Goal: Information Seeking & Learning: Learn about a topic

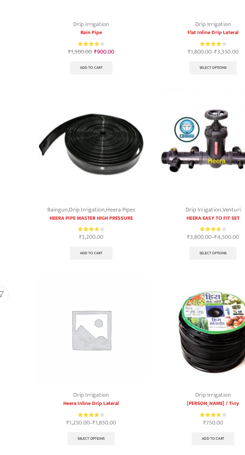
scroll to position [286, 0]
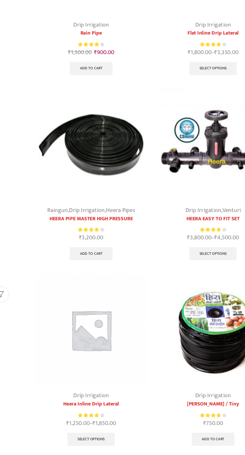
click at [88, 108] on img at bounding box center [76, 111] width 86 height 86
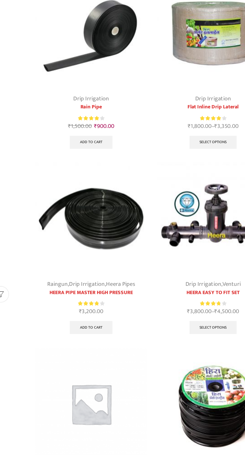
scroll to position [215, 0]
